Goal: Information Seeking & Learning: Learn about a topic

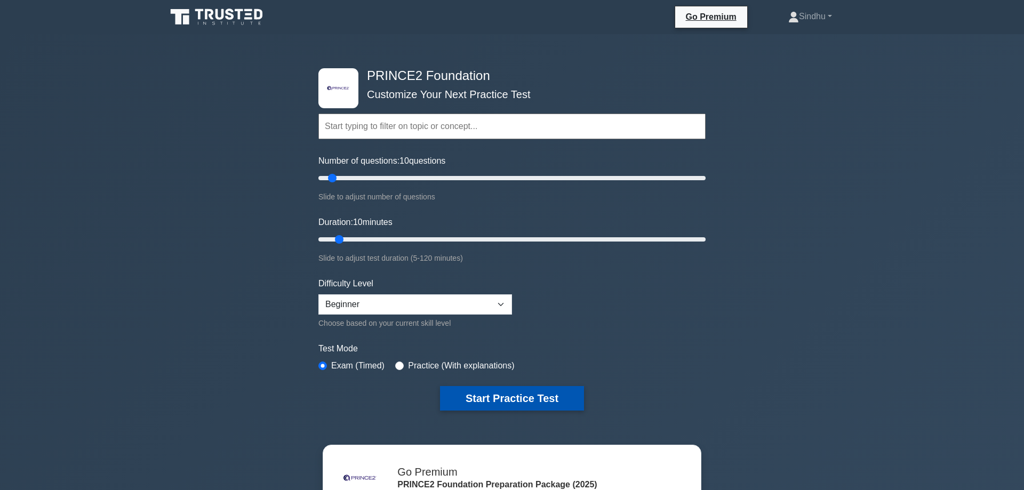
click at [508, 394] on button "Start Practice Test" at bounding box center [512, 398] width 144 height 25
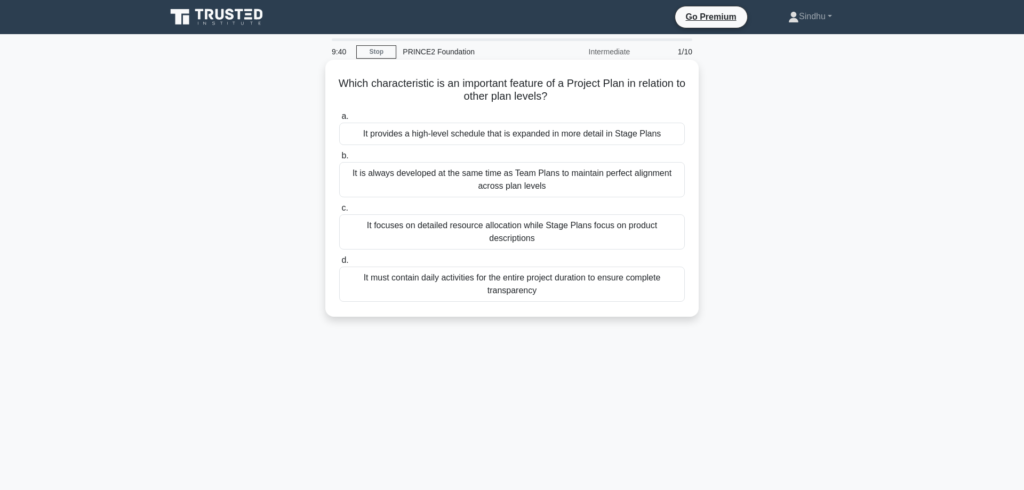
click at [537, 273] on div "It must contain daily activities for the entire project duration to ensure comp…" at bounding box center [512, 284] width 346 height 35
click at [339, 264] on input "d. It must contain daily activities for the entire project duration to ensure c…" at bounding box center [339, 260] width 0 height 7
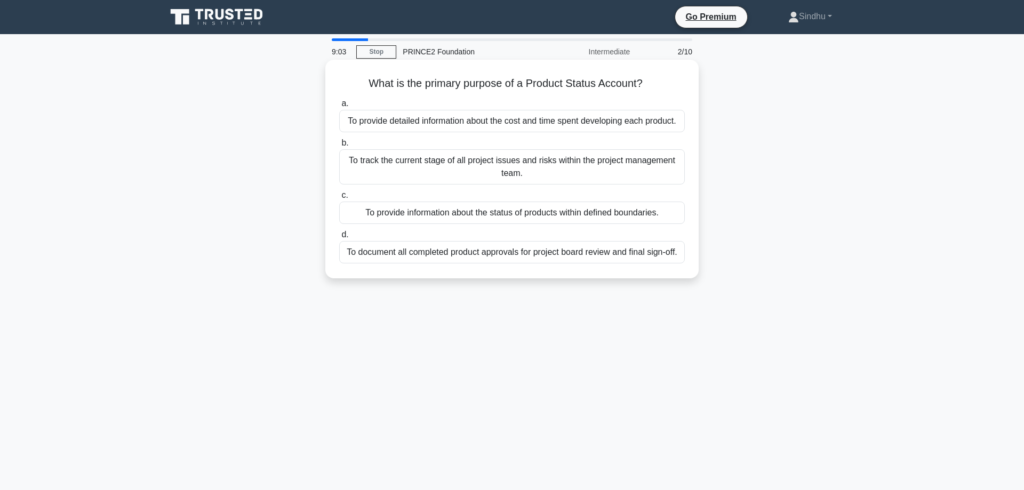
click at [531, 120] on div "To provide detailed information about the cost and time spent developing each p…" at bounding box center [512, 121] width 346 height 22
click at [339, 107] on input "a. To provide detailed information about the cost and time spent developing eac…" at bounding box center [339, 103] width 0 height 7
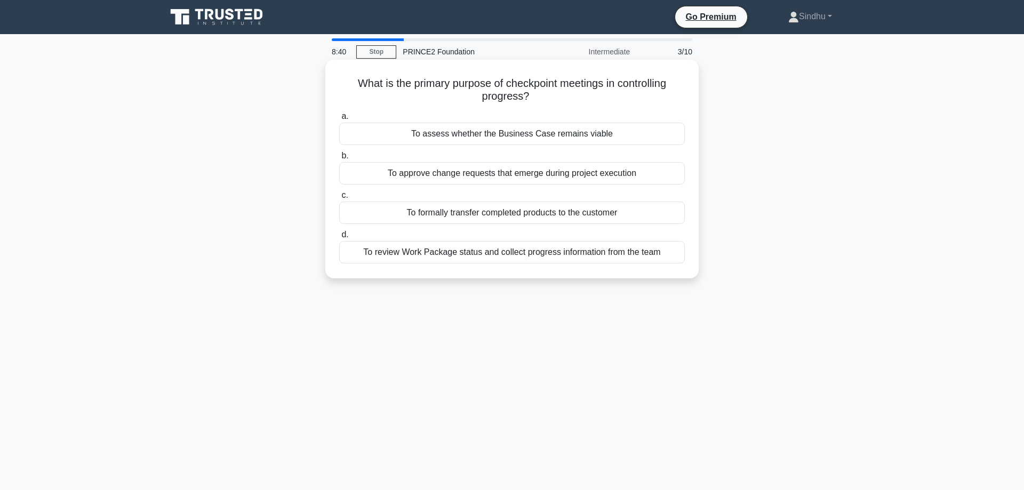
click at [557, 255] on div "To review Work Package status and collect progress information from the team" at bounding box center [512, 252] width 346 height 22
click at [339, 238] on input "d. To review Work Package status and collect progress information from the team" at bounding box center [339, 234] width 0 height 7
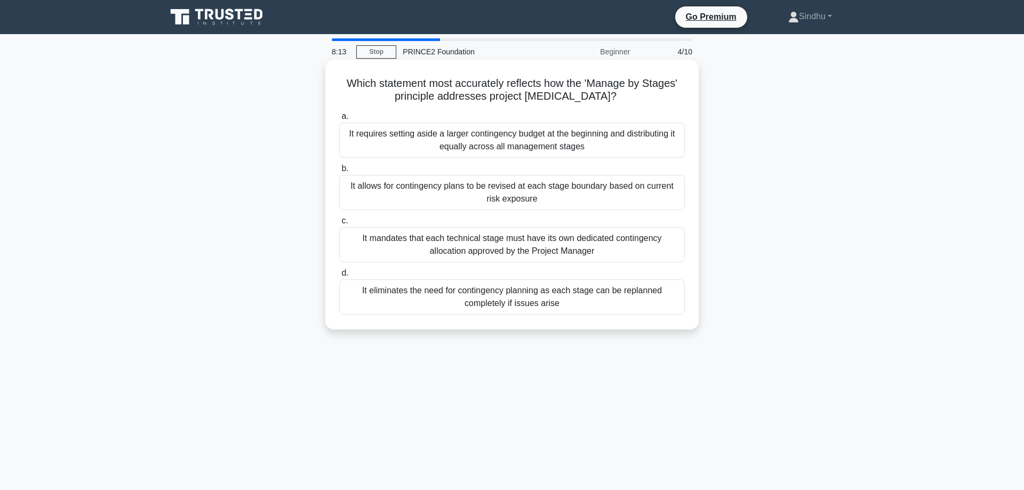
click at [380, 236] on div "It mandates that each technical stage must have its own dedicated contingency a…" at bounding box center [512, 244] width 346 height 35
click at [339, 225] on input "c. It mandates that each technical stage must have its own dedicated contingenc…" at bounding box center [339, 221] width 0 height 7
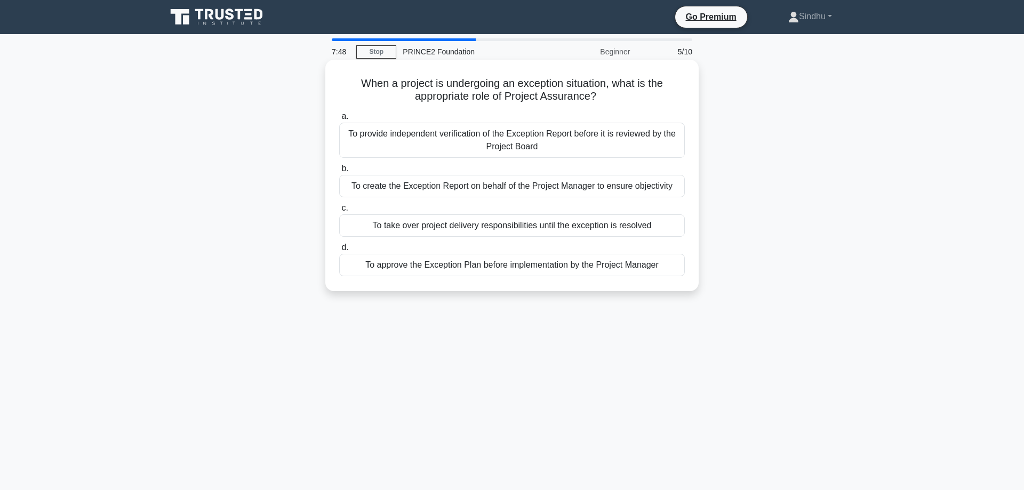
click at [387, 267] on div "To approve the Exception Plan before implementation by the Project Manager" at bounding box center [512, 265] width 346 height 22
click at [339, 251] on input "d. To approve the Exception Plan before implementation by the Project Manager" at bounding box center [339, 247] width 0 height 7
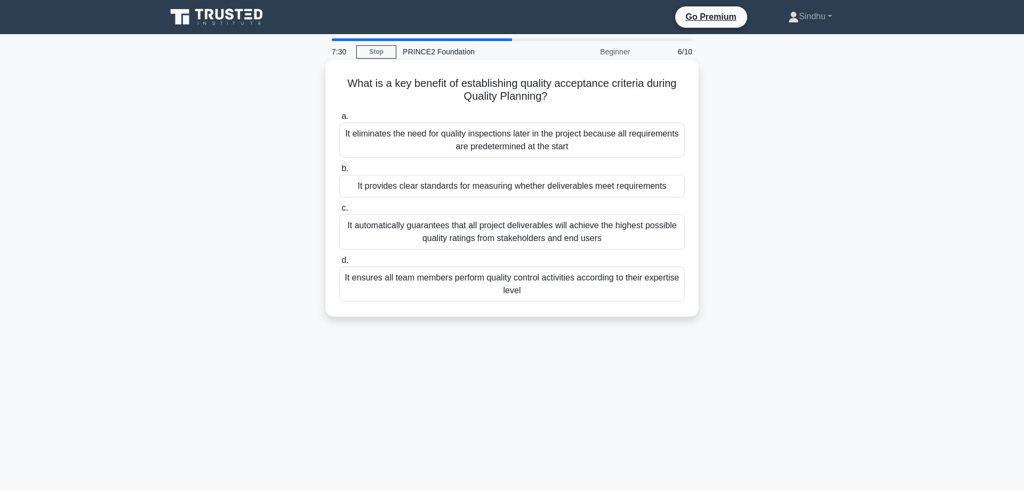
click at [380, 224] on div "It automatically guarantees that all project deliverables will achieve the high…" at bounding box center [512, 231] width 346 height 35
click at [339, 212] on input "c. It automatically guarantees that all project deliverables will achieve the h…" at bounding box center [339, 208] width 0 height 7
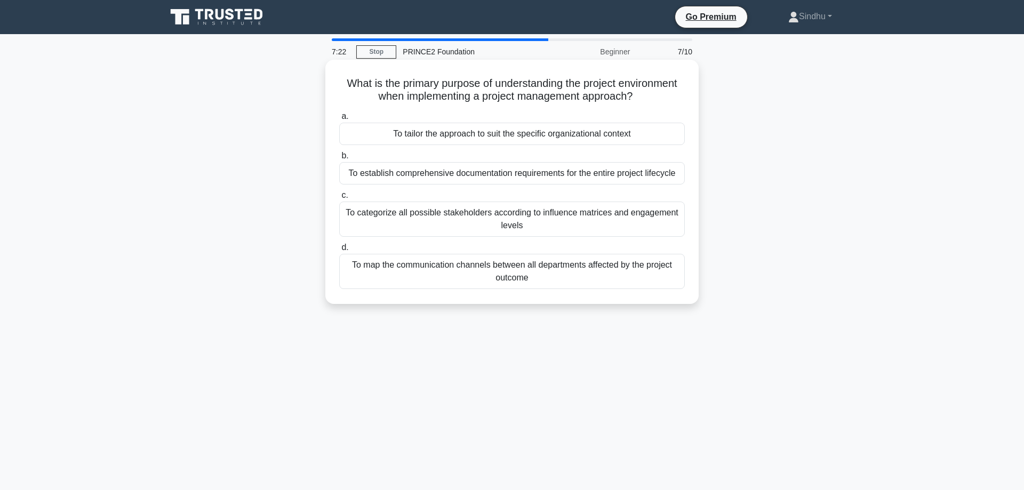
click at [423, 271] on div "To map the communication channels between all departments affected by the proje…" at bounding box center [512, 271] width 346 height 35
click at [339, 251] on input "d. To map the communication channels between all departments affected by the pr…" at bounding box center [339, 247] width 0 height 7
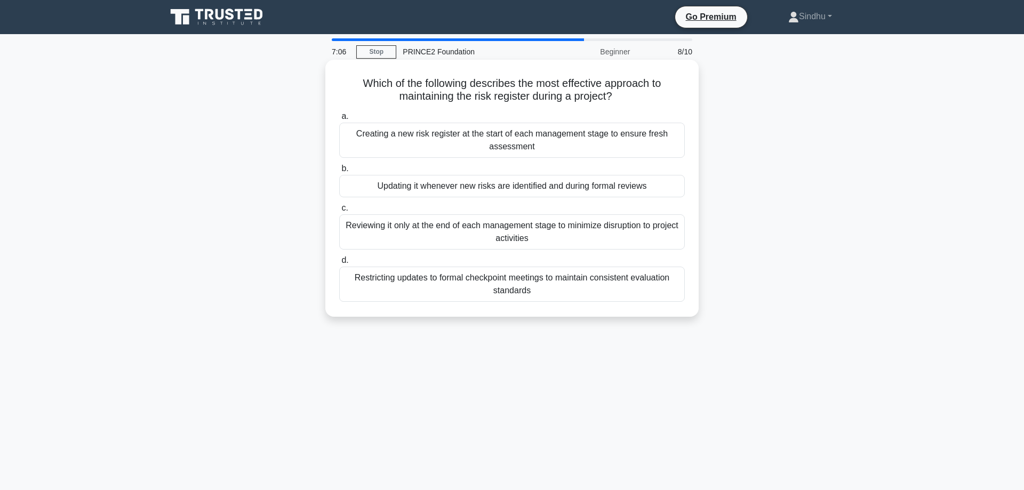
click at [431, 187] on div "Updating it whenever new risks are identified and during formal reviews" at bounding box center [512, 186] width 346 height 22
click at [339, 172] on input "b. Updating it whenever new risks are identified and during formal reviews" at bounding box center [339, 168] width 0 height 7
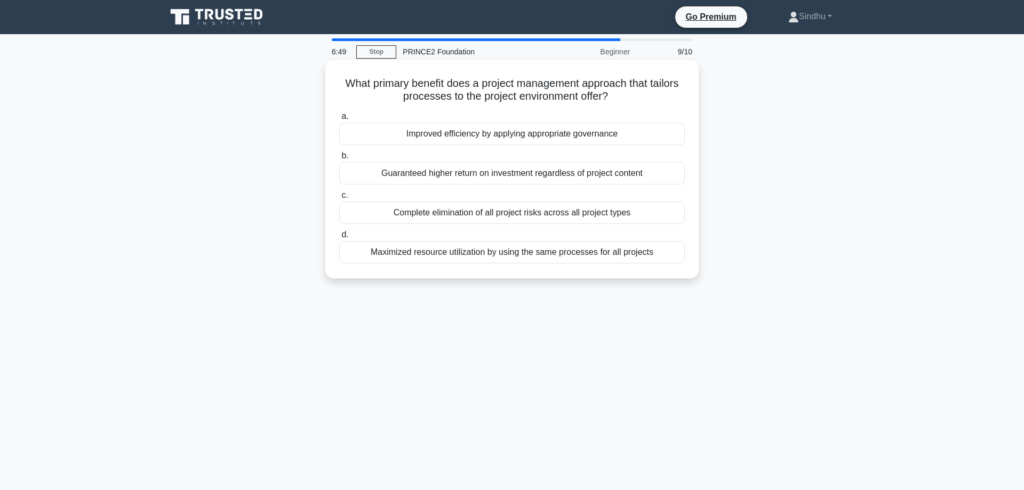
click at [415, 138] on div "Improved efficiency by applying appropriate governance" at bounding box center [512, 134] width 346 height 22
click at [339, 120] on input "a. Improved efficiency by applying appropriate governance" at bounding box center [339, 116] width 0 height 7
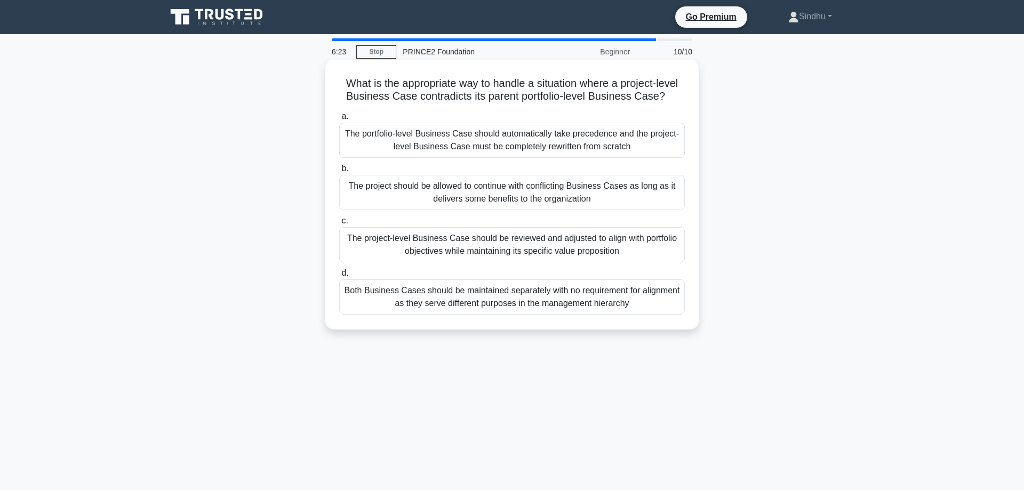
click at [383, 252] on div "The project-level Business Case should be reviewed and adjusted to align with p…" at bounding box center [512, 244] width 346 height 35
click at [339, 225] on input "c. The project-level Business Case should be reviewed and adjusted to align wit…" at bounding box center [339, 221] width 0 height 7
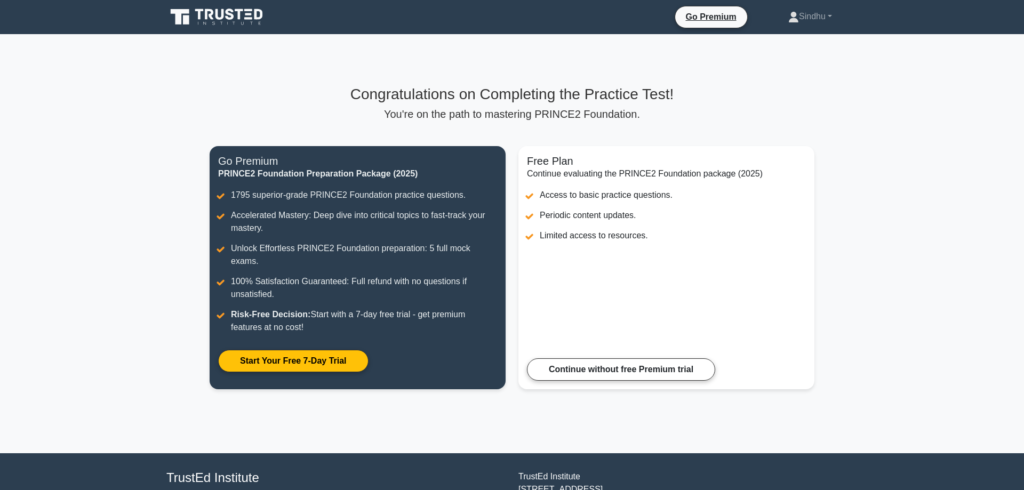
click at [833, 114] on main "Congratulations on Completing the Practice Test! You're on the path to masterin…" at bounding box center [512, 243] width 1024 height 419
